Goal: Task Accomplishment & Management: Manage account settings

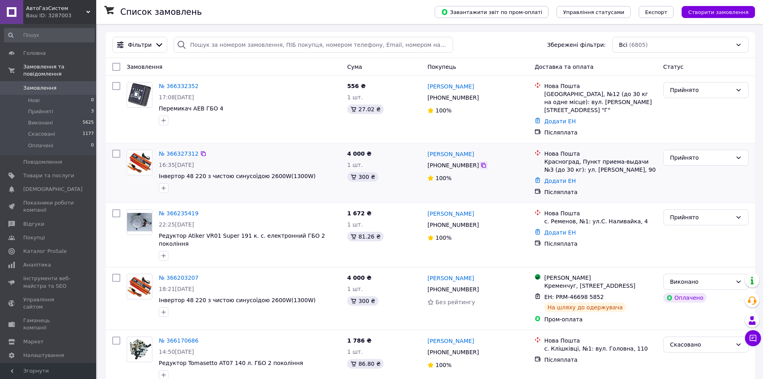
click at [480, 162] on icon at bounding box center [483, 165] width 6 height 6
drag, startPoint x: 425, startPoint y: 145, endPoint x: 449, endPoint y: 149, distance: 23.9
click at [449, 149] on div "[PERSON_NAME] [PHONE_NUMBER]%" at bounding box center [477, 173] width 107 height 53
copy link "[PERSON_NAME]"
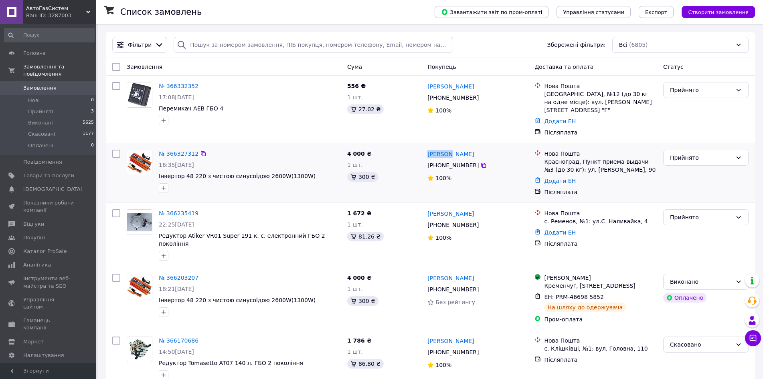
drag, startPoint x: 451, startPoint y: 146, endPoint x: 493, endPoint y: 150, distance: 41.9
drag, startPoint x: 420, startPoint y: 149, endPoint x: 448, endPoint y: 147, distance: 28.1
click at [448, 147] on div "№ 366327312 16:35[DATE] Інвертор 48 220 з чистою синусоїдою 2600W(1300W) 4 000 …" at bounding box center [430, 173] width 642 height 53
click at [415, 148] on div "4 000 ₴ 1 шт. 300 ₴" at bounding box center [384, 173] width 80 height 53
copy link "[PERSON_NAME]"
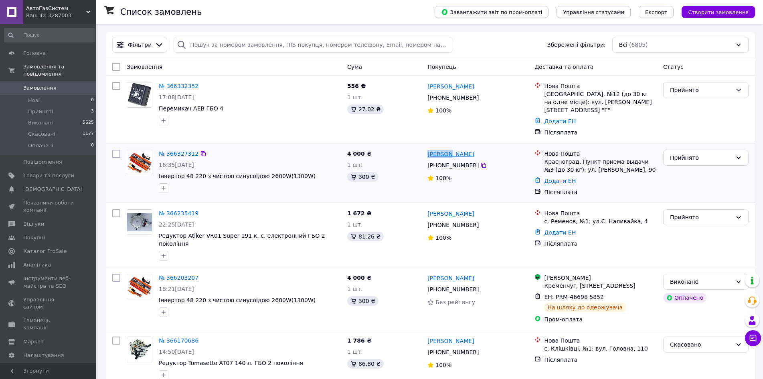
drag, startPoint x: 428, startPoint y: 145, endPoint x: 448, endPoint y: 144, distance: 20.1
click at [448, 147] on div "[PERSON_NAME] [PHONE_NUMBER]%" at bounding box center [477, 173] width 107 height 53
click at [46, 97] on li "Нові 0" at bounding box center [49, 100] width 99 height 11
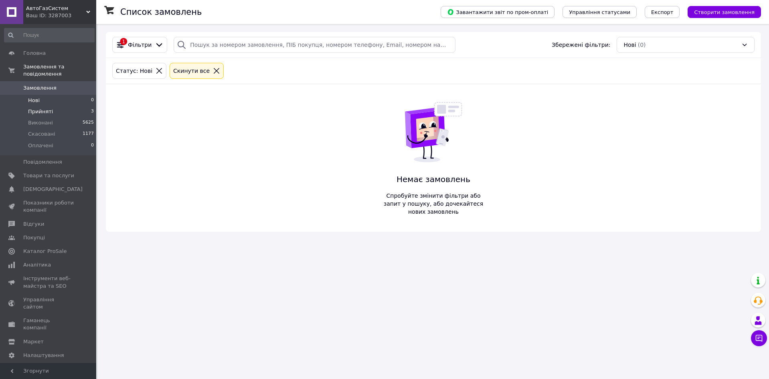
click at [45, 108] on span "Прийняті" at bounding box center [40, 111] width 25 height 7
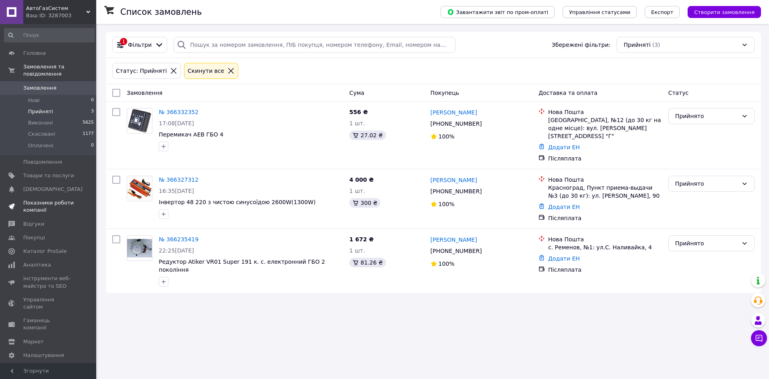
click at [56, 200] on span "Показники роботи компанії" at bounding box center [48, 207] width 51 height 14
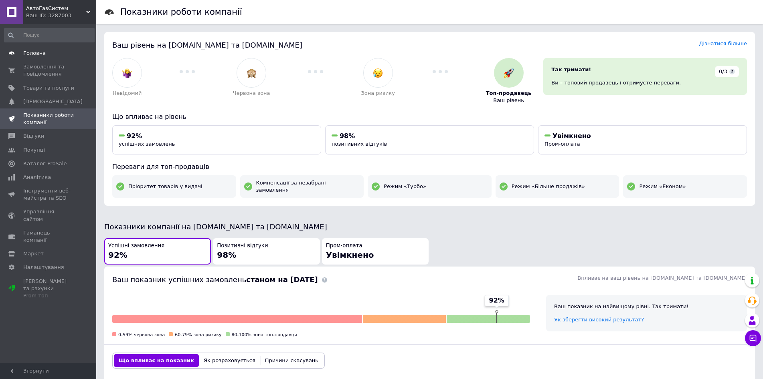
click at [63, 49] on link "Головна" at bounding box center [49, 53] width 99 height 14
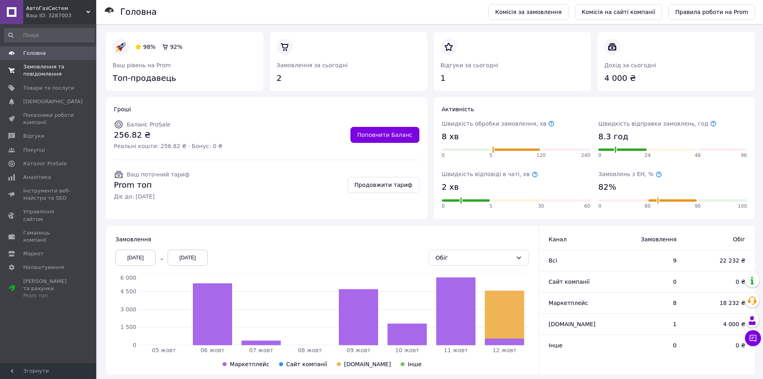
click at [69, 75] on span "Замовлення та повідомлення" at bounding box center [48, 70] width 51 height 14
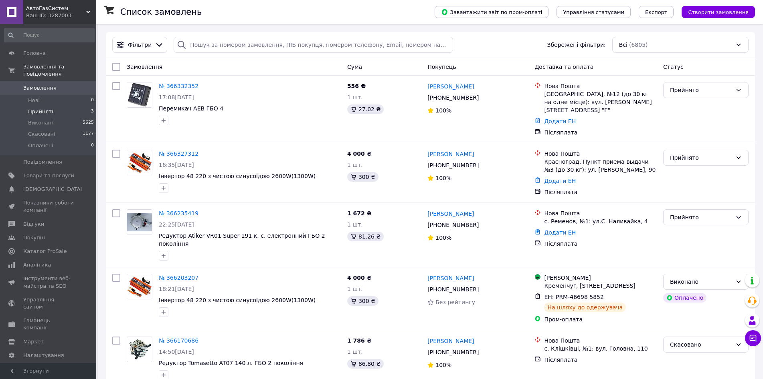
click at [52, 106] on li "Прийняті 3" at bounding box center [49, 111] width 99 height 11
